Goal: Check status: Check status

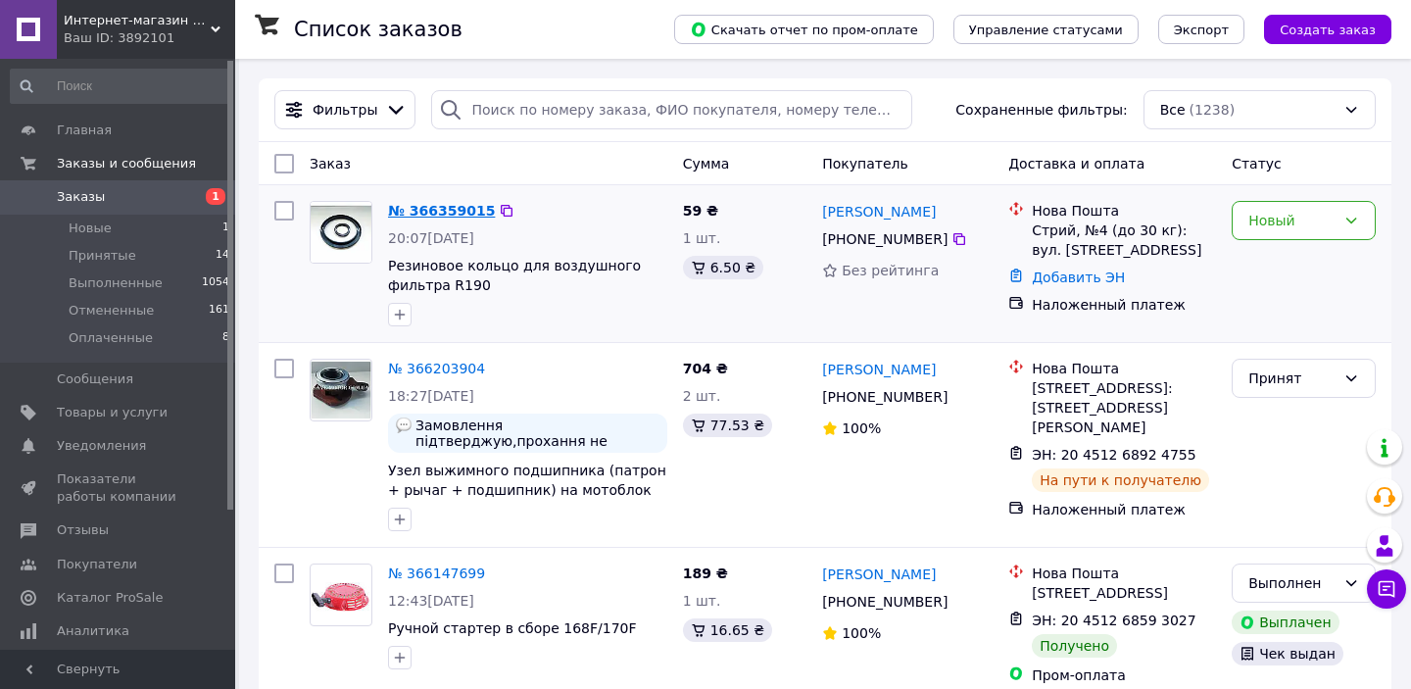
click at [448, 213] on link "№ 366359015" at bounding box center [441, 211] width 107 height 16
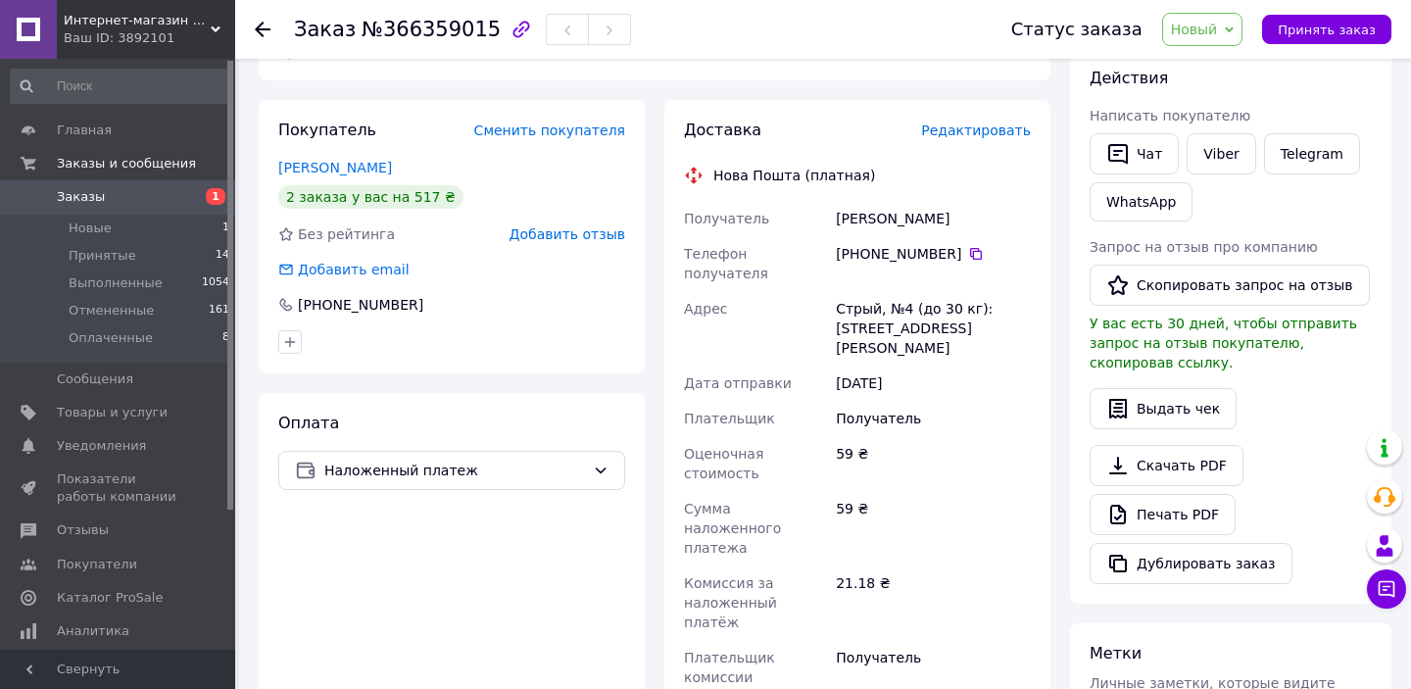
scroll to position [330, 0]
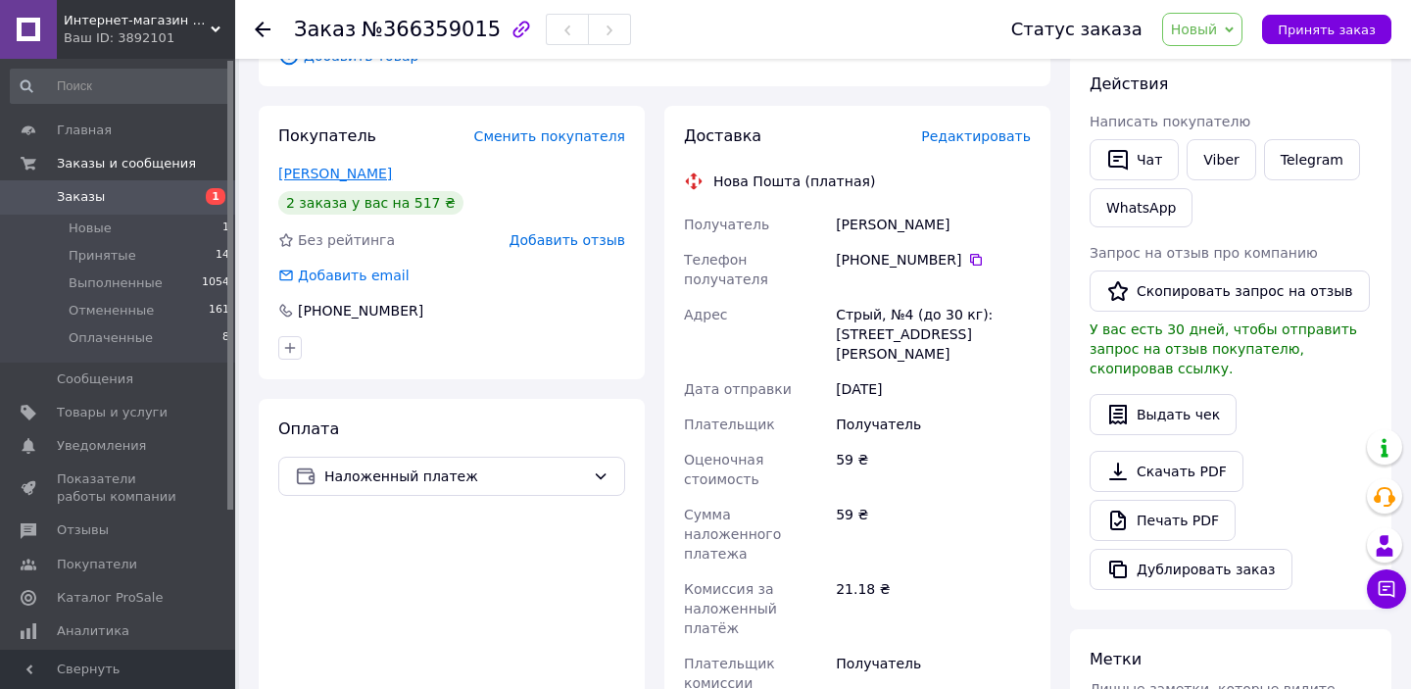
click at [364, 177] on link "[PERSON_NAME]" at bounding box center [335, 174] width 114 height 16
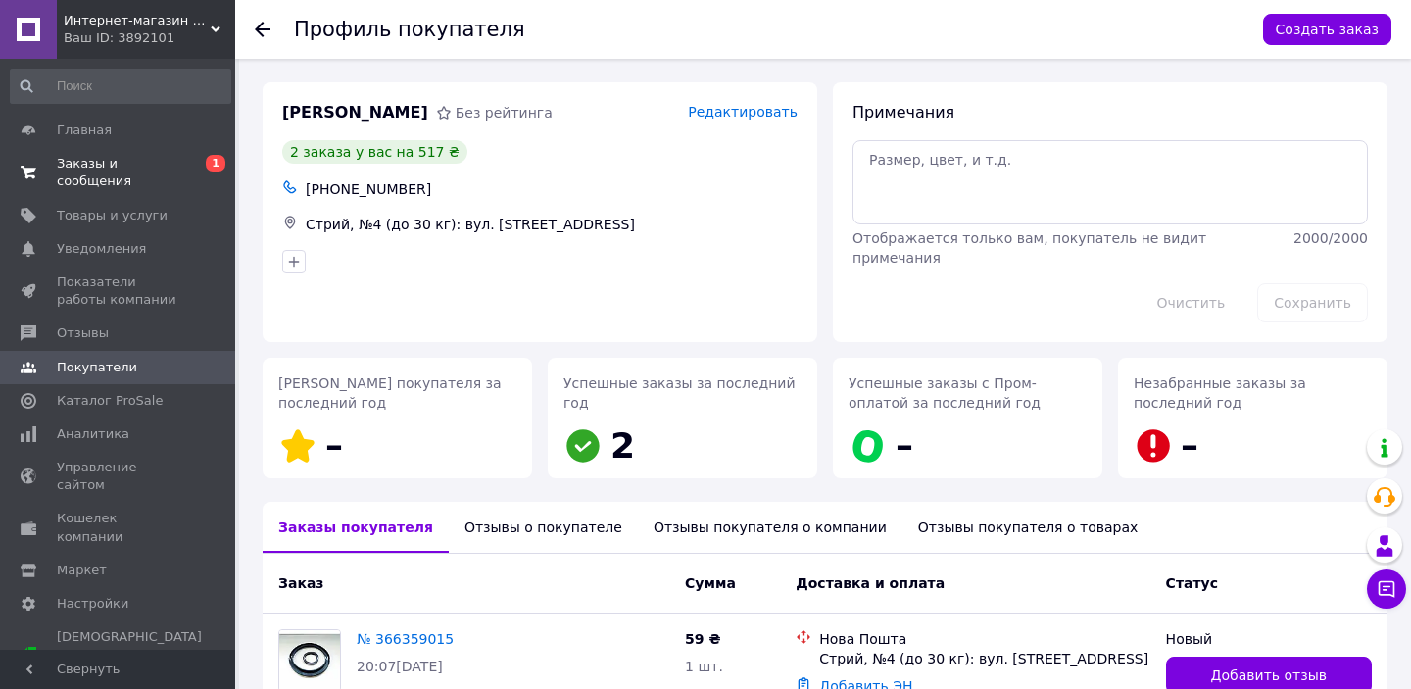
click at [93, 171] on span "Заказы и сообщения" at bounding box center [119, 172] width 124 height 35
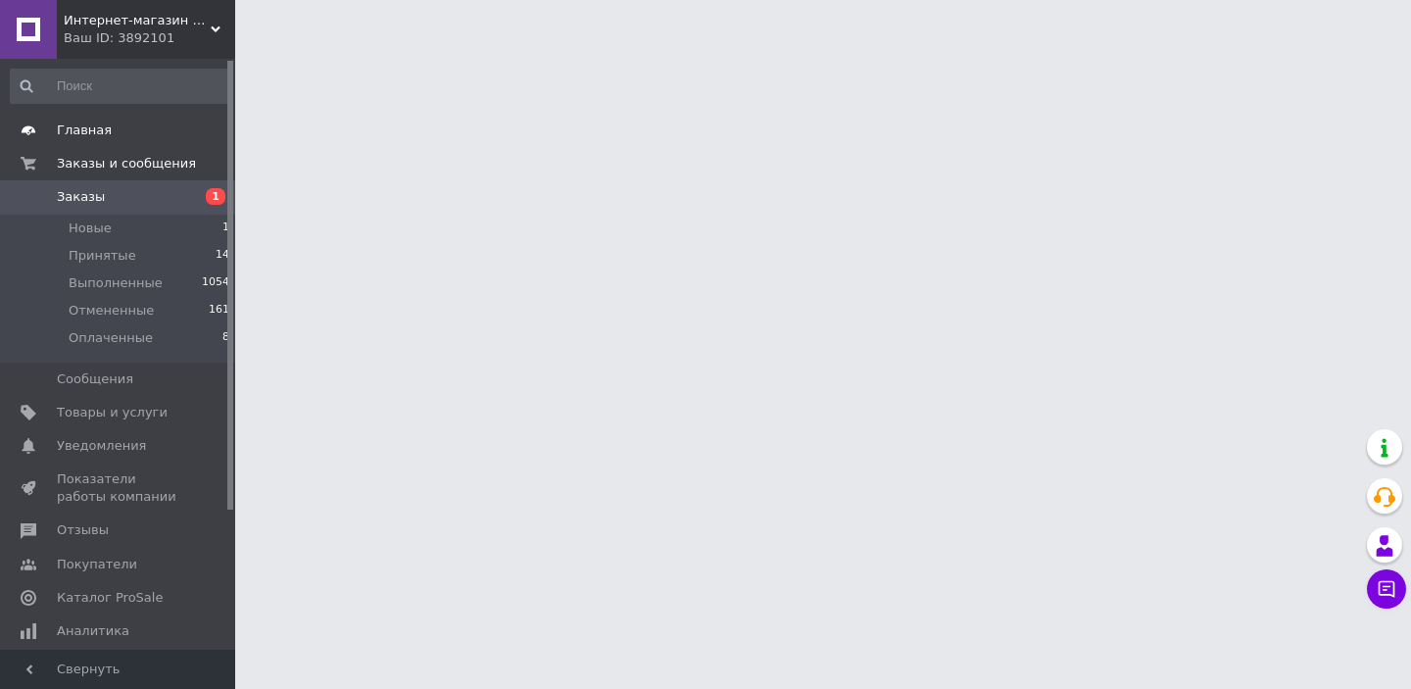
click at [99, 134] on span "Главная" at bounding box center [84, 130] width 55 height 18
